Goal: Transaction & Acquisition: Book appointment/travel/reservation

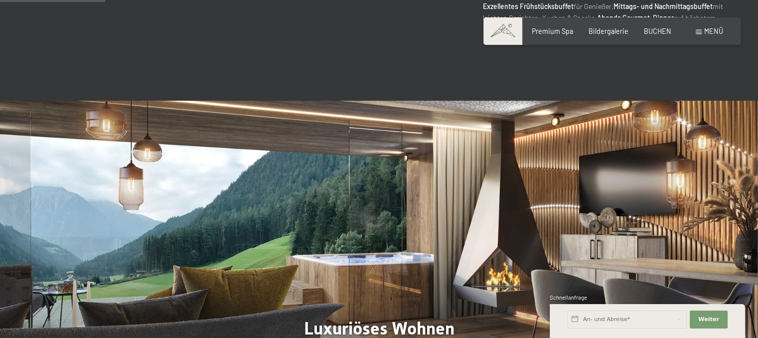
scroll to position [586, 0]
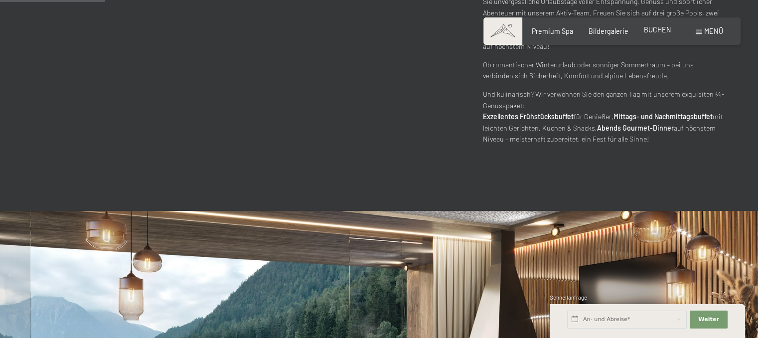
click at [656, 28] on span "BUCHEN" at bounding box center [657, 29] width 27 height 8
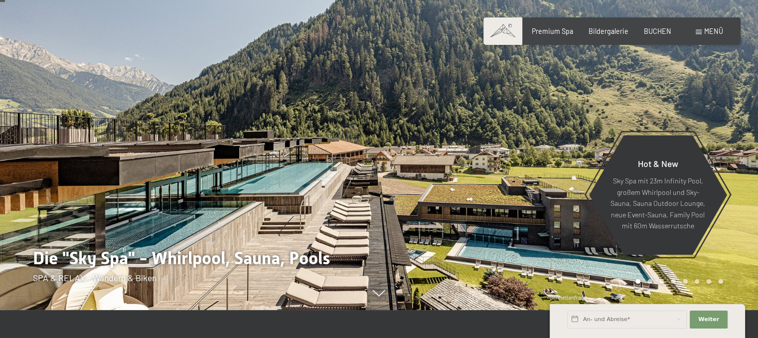
scroll to position [27, 0]
click at [705, 36] on div "Buchen Anfragen Premium Spa Bildergalerie BUCHEN Menü DE IT EN Gutschein Bilder…" at bounding box center [612, 31] width 222 height 10
click at [659, 29] on span "BUCHEN" at bounding box center [657, 29] width 27 height 8
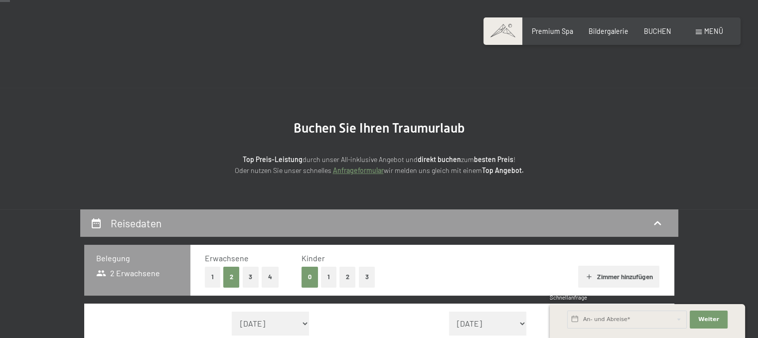
scroll to position [86, 0]
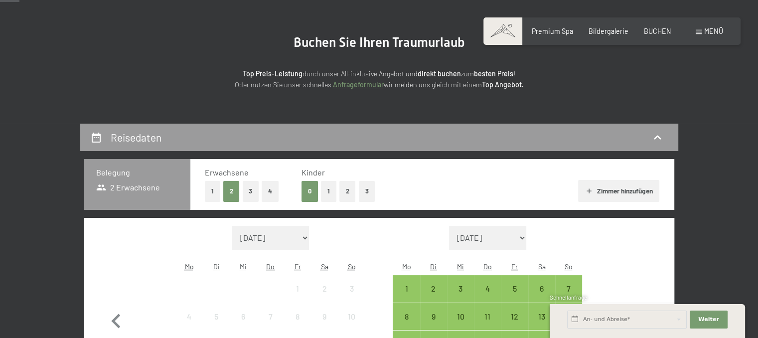
click at [409, 260] on div "Mo" at bounding box center [406, 267] width 27 height 18
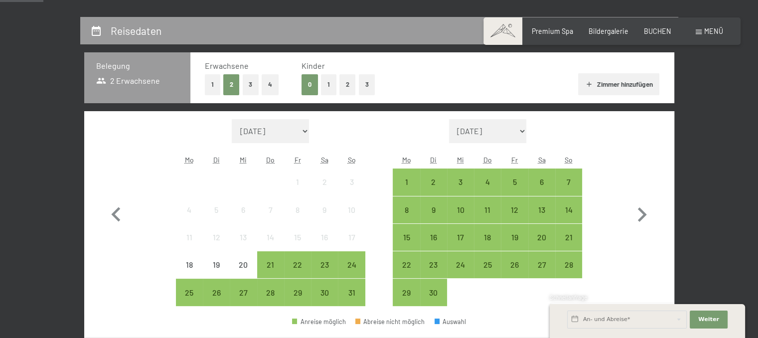
scroll to position [193, 0]
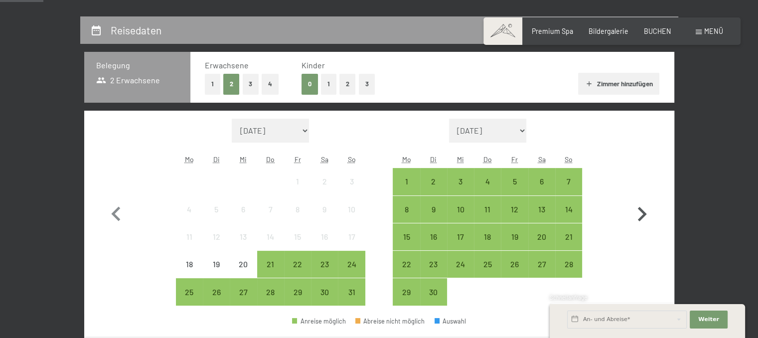
click at [642, 210] on icon "button" at bounding box center [642, 214] width 9 height 14
select select "2025-09-01"
select select "2025-10-01"
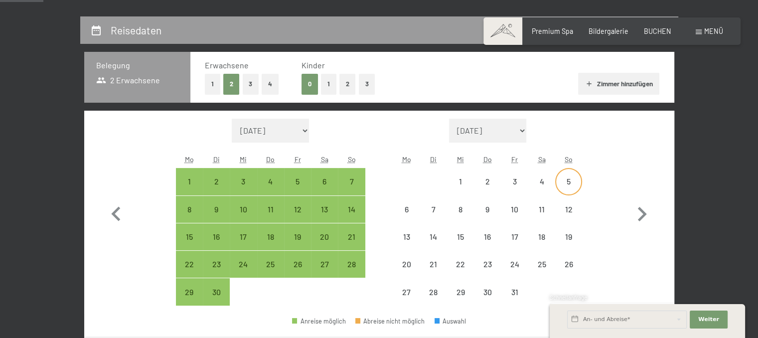
select select "2025-09-01"
select select "2025-10-01"
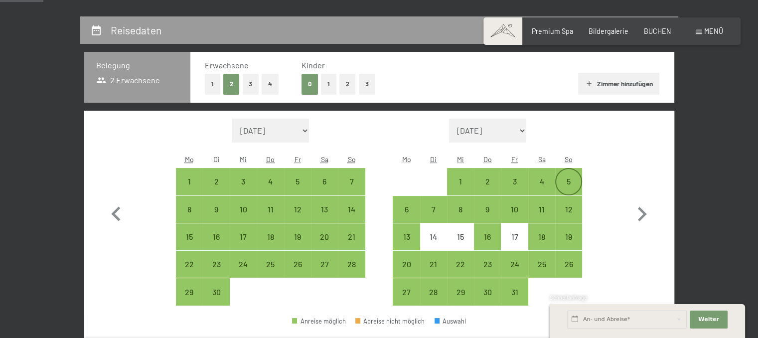
click at [563, 175] on div "5" at bounding box center [568, 181] width 25 height 25
select select "2025-09-01"
select select "2025-10-01"
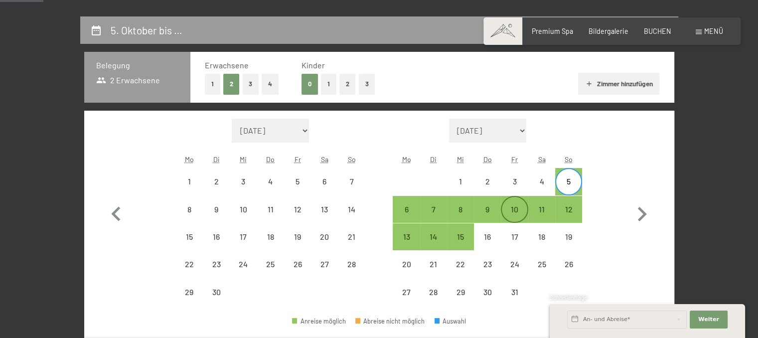
click at [516, 210] on div "10" at bounding box center [514, 217] width 25 height 25
select select "2025-09-01"
select select "2025-10-01"
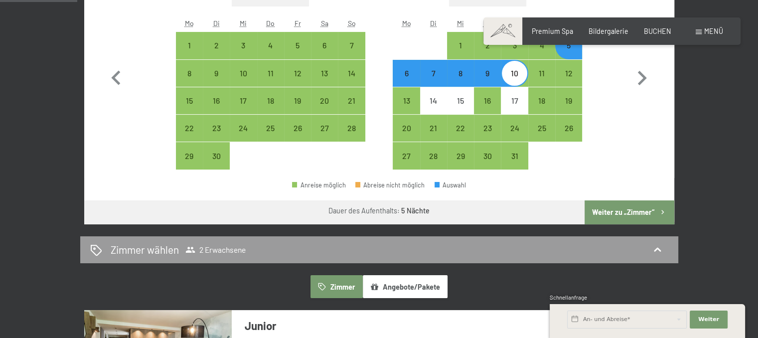
scroll to position [329, 0]
click at [619, 210] on button "Weiter zu „Zimmer“" at bounding box center [629, 212] width 89 height 24
select select "2025-09-01"
select select "2025-10-01"
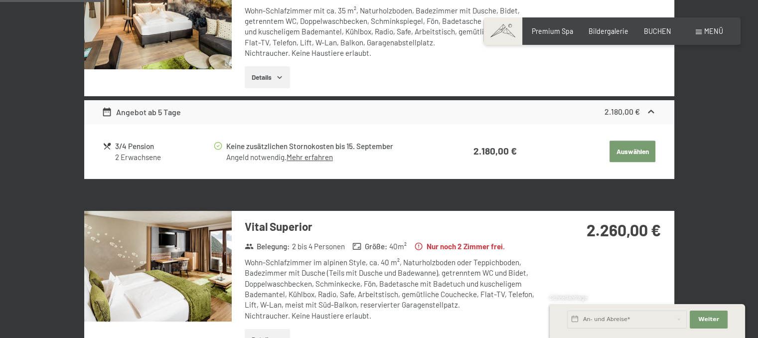
scroll to position [427, 0]
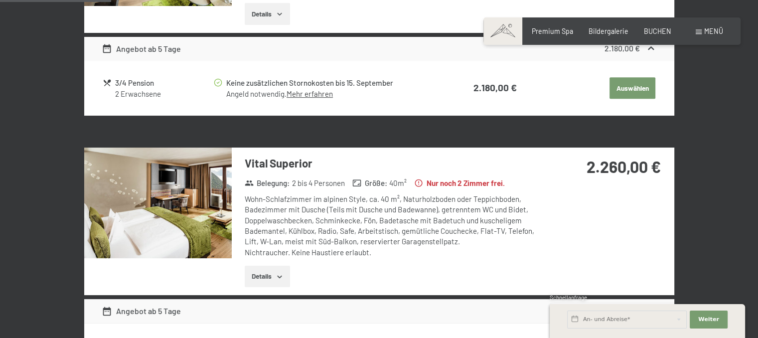
click at [277, 167] on h3 "Vital Superior" at bounding box center [393, 163] width 297 height 15
click at [191, 172] on img at bounding box center [158, 203] width 148 height 111
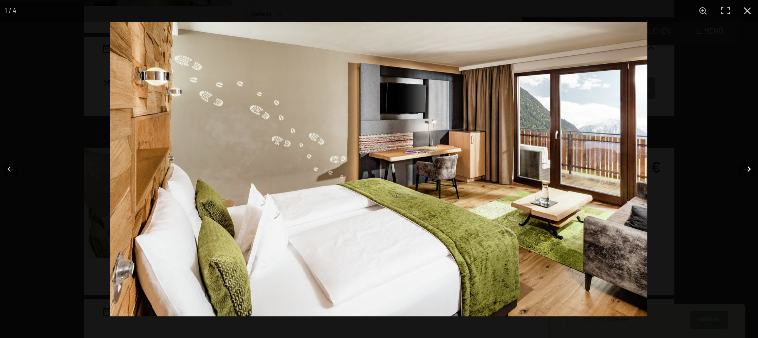
click at [746, 170] on button "button" at bounding box center [740, 169] width 35 height 50
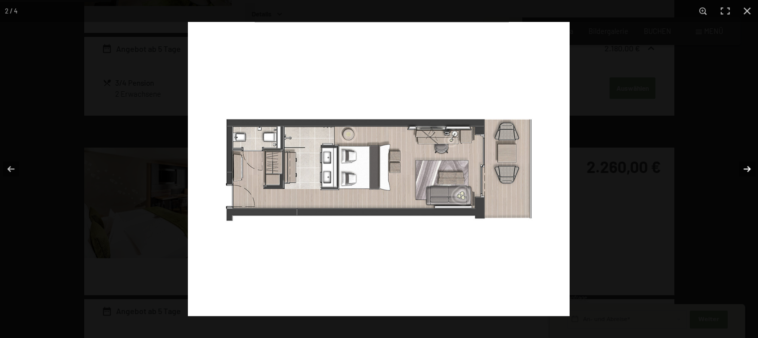
click at [746, 170] on button "button" at bounding box center [740, 169] width 35 height 50
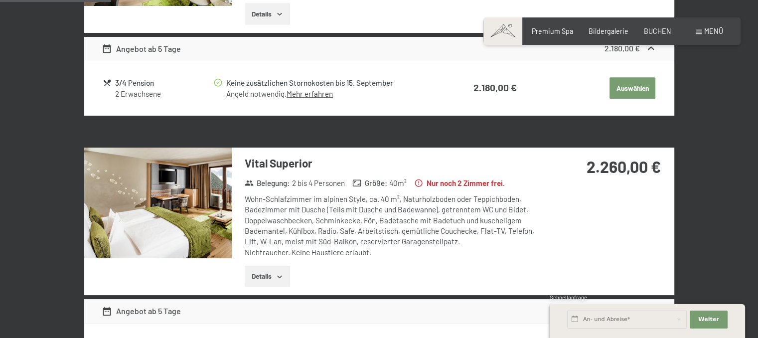
click at [0, 0] on button "button" at bounding box center [0, 0] width 0 height 0
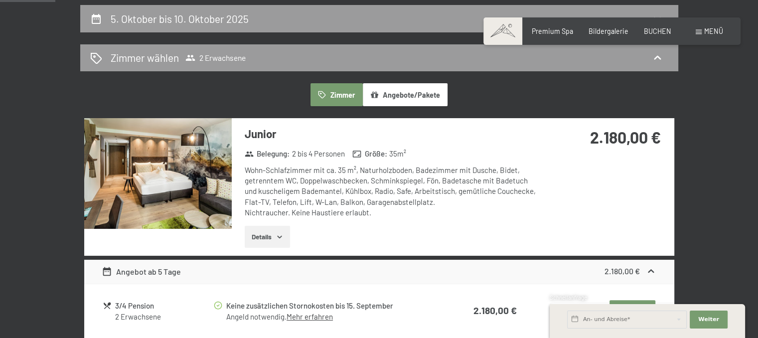
scroll to position [226, 0]
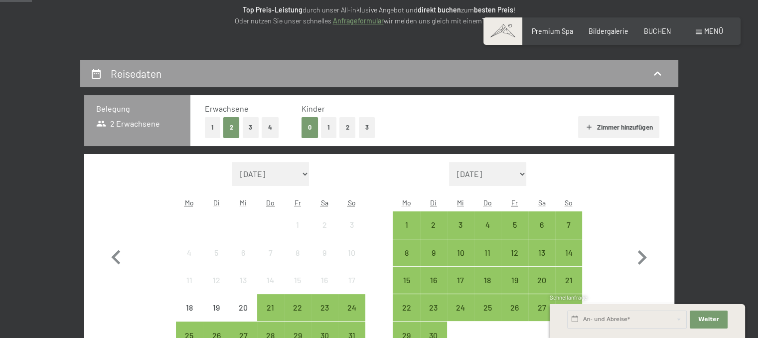
scroll to position [151, 0]
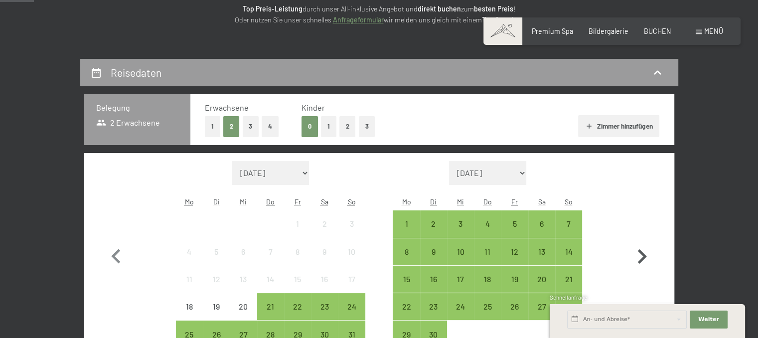
click at [642, 261] on icon "button" at bounding box center [642, 256] width 29 height 29
select select "[DATE]"
select select "2025-10-01"
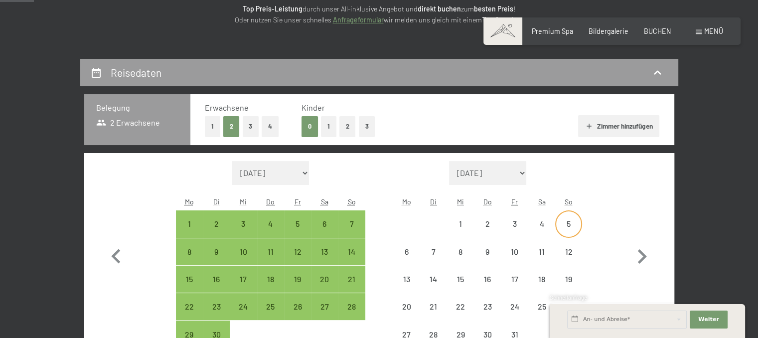
select select "2025-09-01"
select select "2025-10-01"
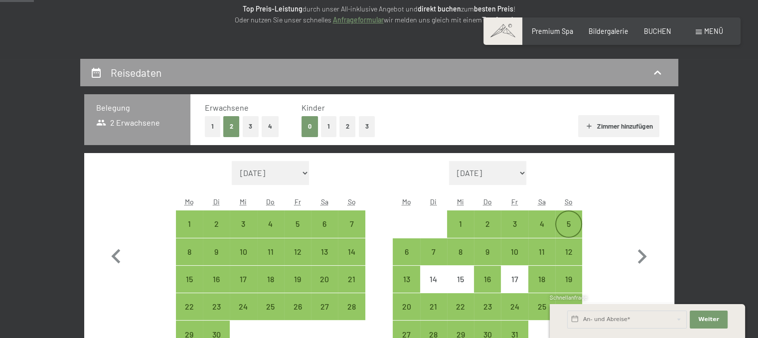
click at [567, 213] on div "5" at bounding box center [568, 223] width 25 height 25
select select "2025-09-01"
select select "2025-10-01"
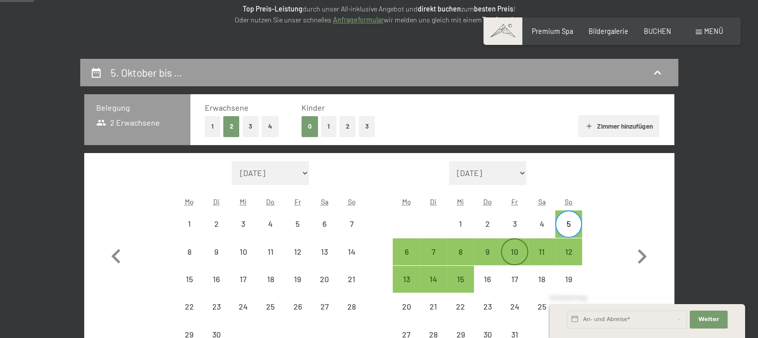
click at [512, 255] on div "10" at bounding box center [514, 260] width 25 height 25
select select "2025-09-01"
select select "2025-10-01"
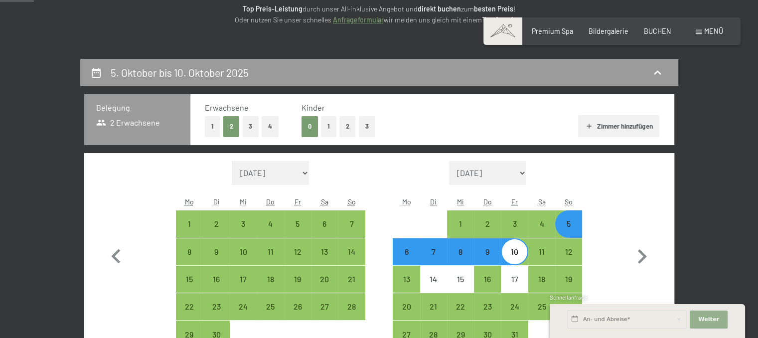
click at [704, 323] on span "Weiter" at bounding box center [708, 320] width 21 height 8
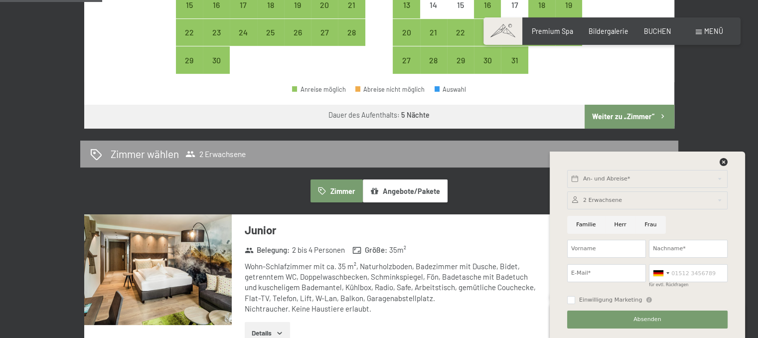
scroll to position [424, 0]
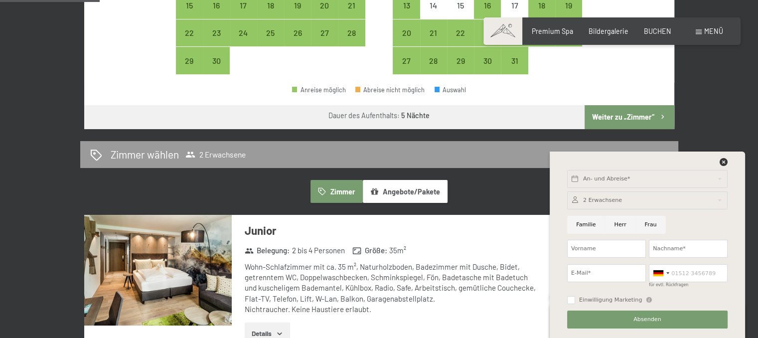
click at [602, 120] on button "Weiter zu „Zimmer“" at bounding box center [629, 117] width 89 height 24
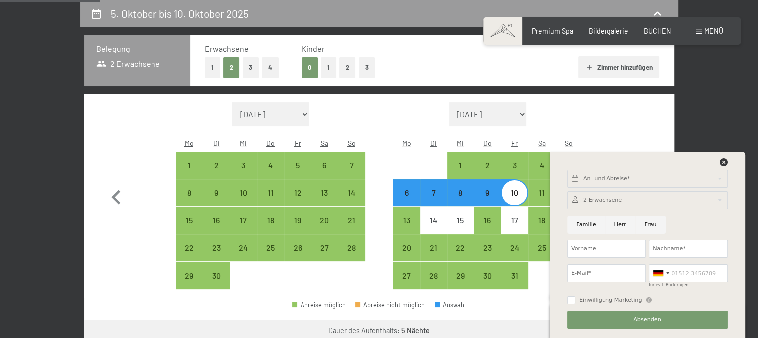
select select "2025-09-01"
select select "2025-10-01"
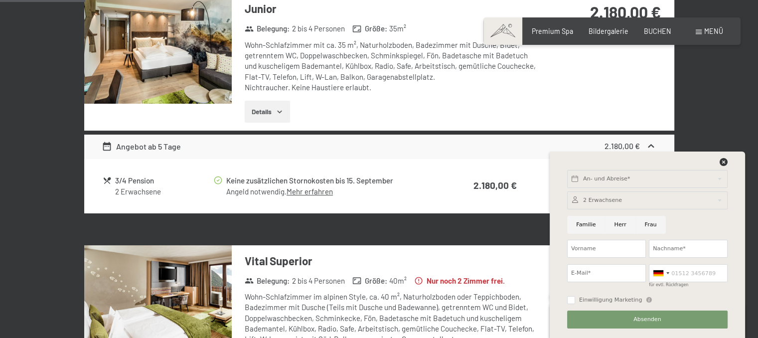
scroll to position [213, 0]
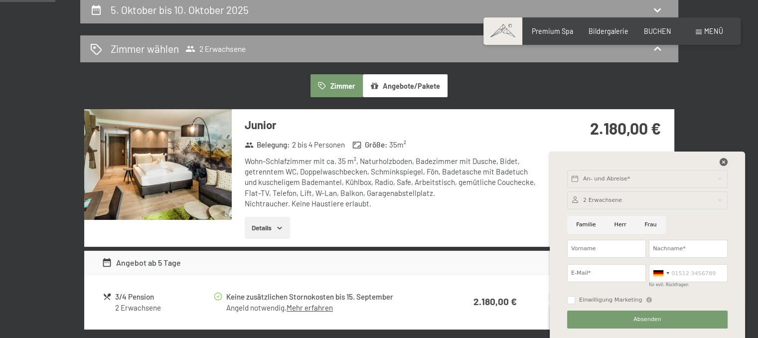
click at [724, 161] on icon at bounding box center [724, 162] width 8 height 8
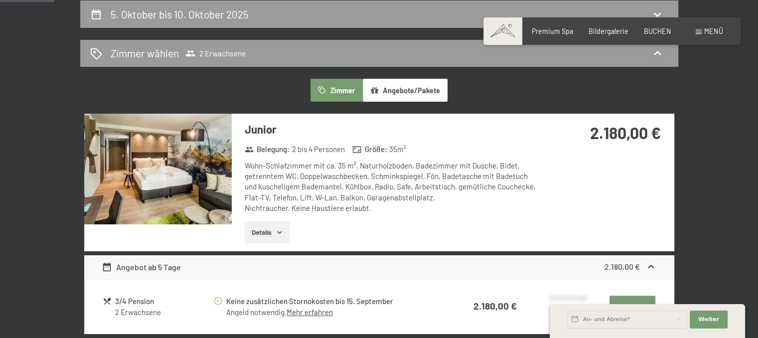
scroll to position [209, 0]
